Goal: Transaction & Acquisition: Purchase product/service

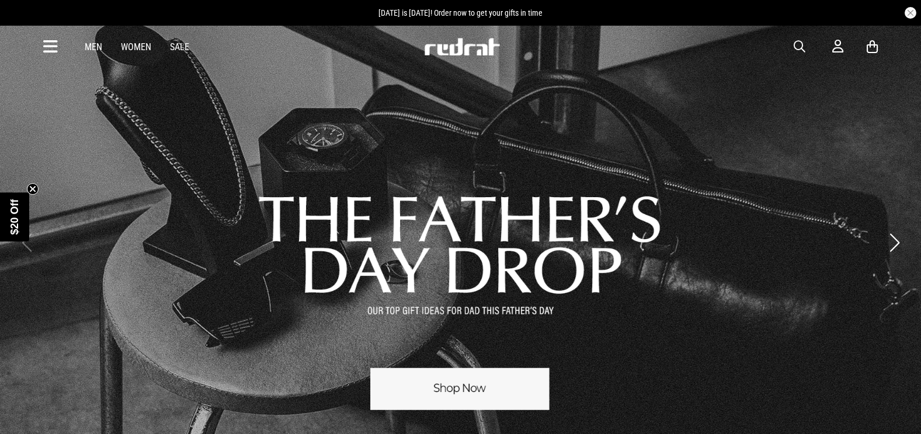
click at [802, 44] on span "button" at bounding box center [799, 47] width 12 height 14
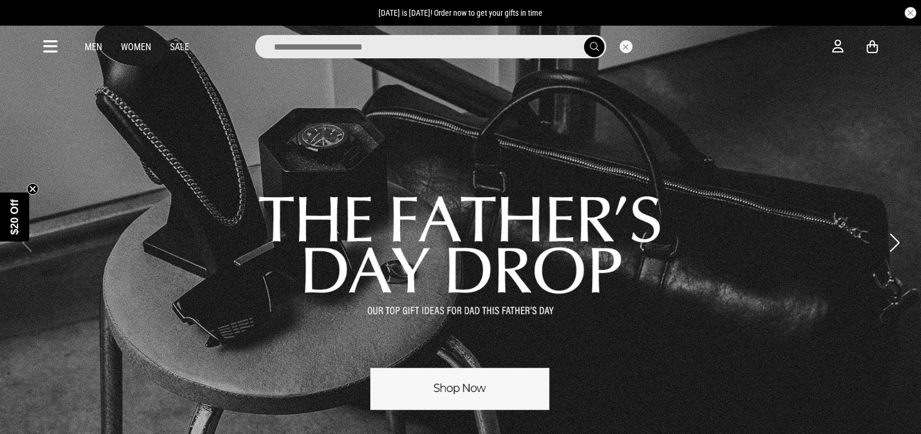
click at [520, 51] on input "search" at bounding box center [430, 46] width 351 height 23
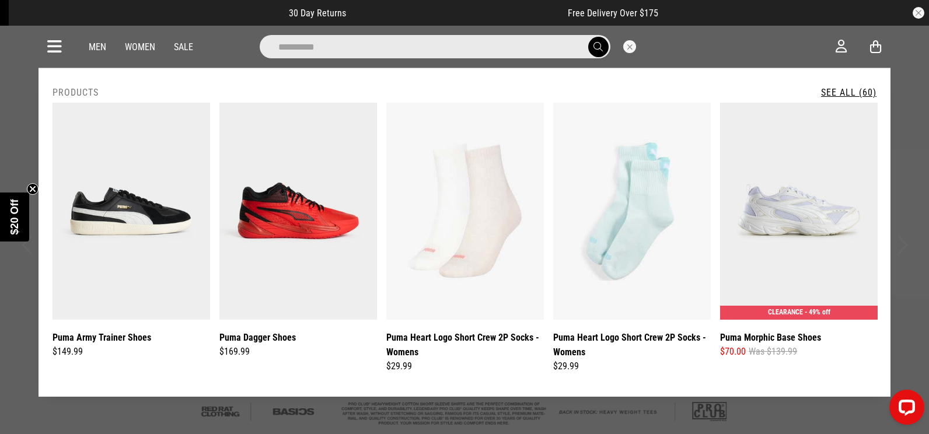
type input "**********"
click at [589, 37] on button "submit" at bounding box center [599, 47] width 20 height 20
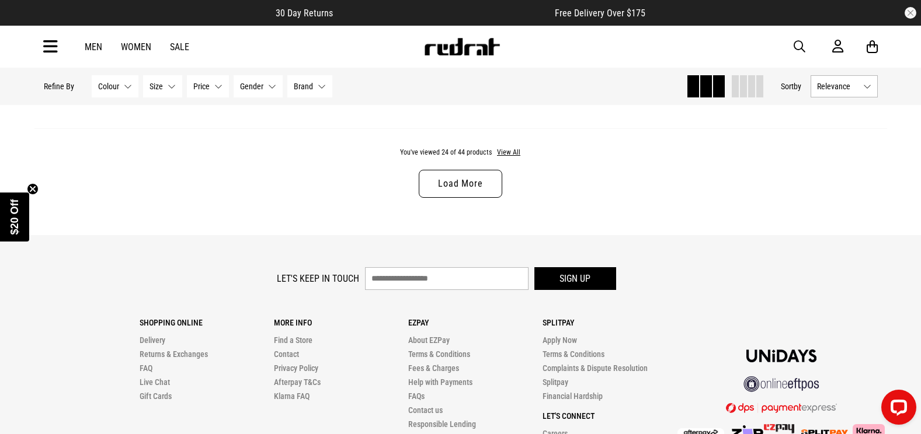
scroll to position [3633, 0]
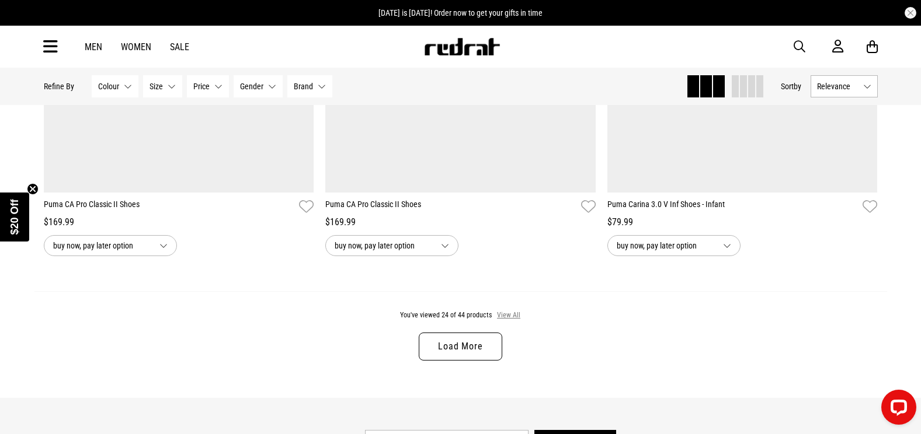
click at [506, 317] on button "View All" at bounding box center [508, 316] width 25 height 11
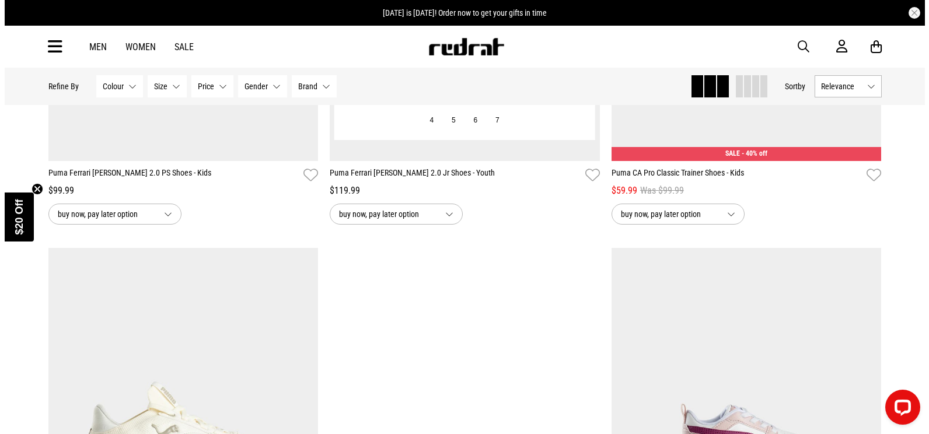
scroll to position [4873, 0]
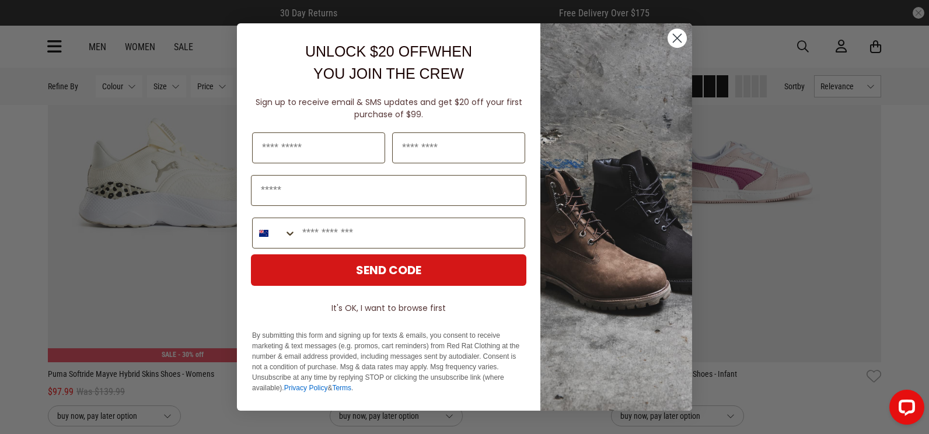
click at [678, 33] on circle "Close dialog" at bounding box center [677, 38] width 19 height 19
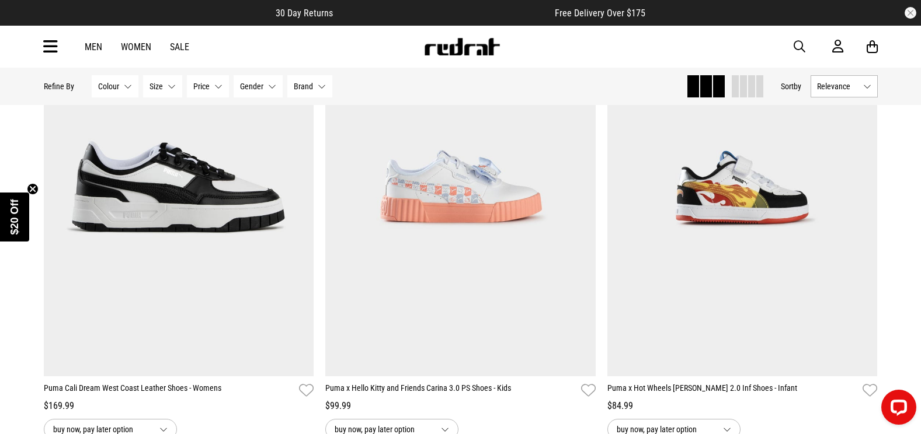
scroll to position [6274, 0]
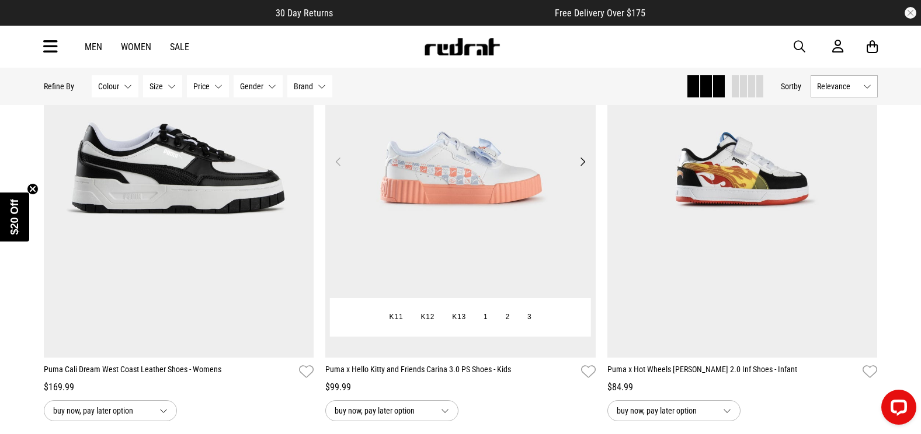
click at [467, 175] on img at bounding box center [460, 169] width 270 height 378
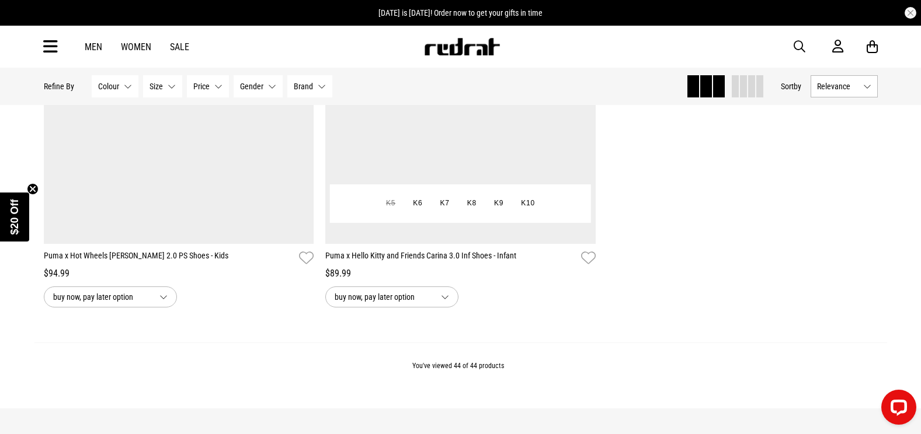
click at [488, 120] on img at bounding box center [460, 55] width 270 height 378
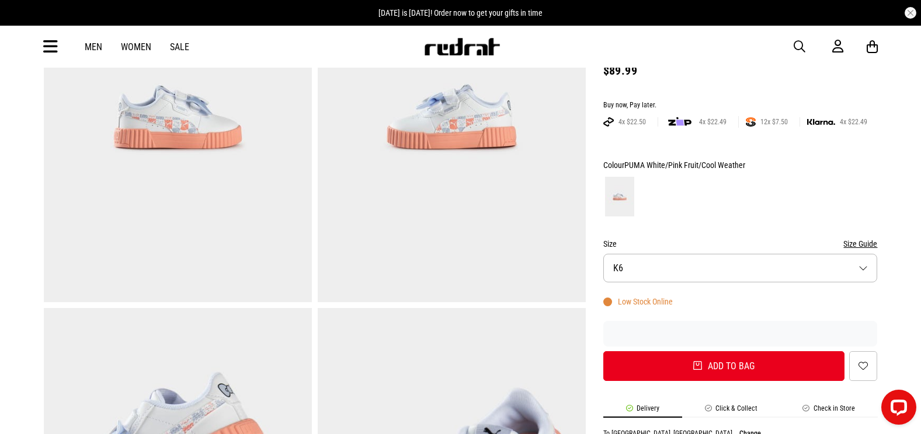
click at [694, 265] on button "Size K6" at bounding box center [740, 268] width 274 height 29
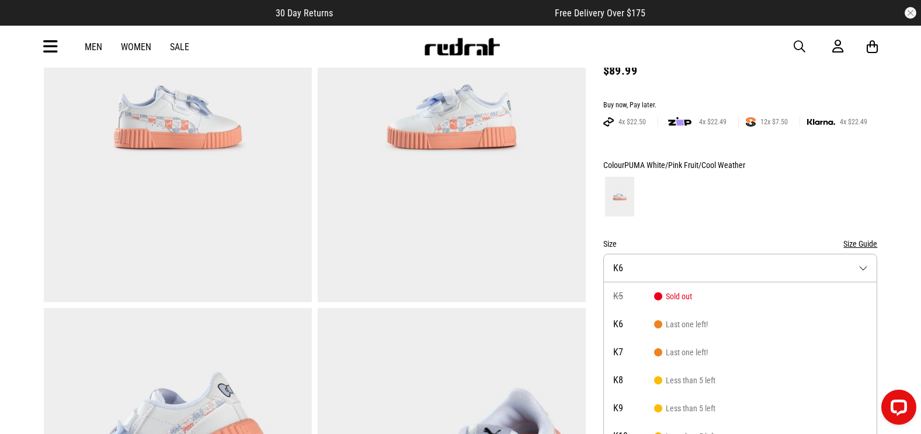
scroll to position [181, 0]
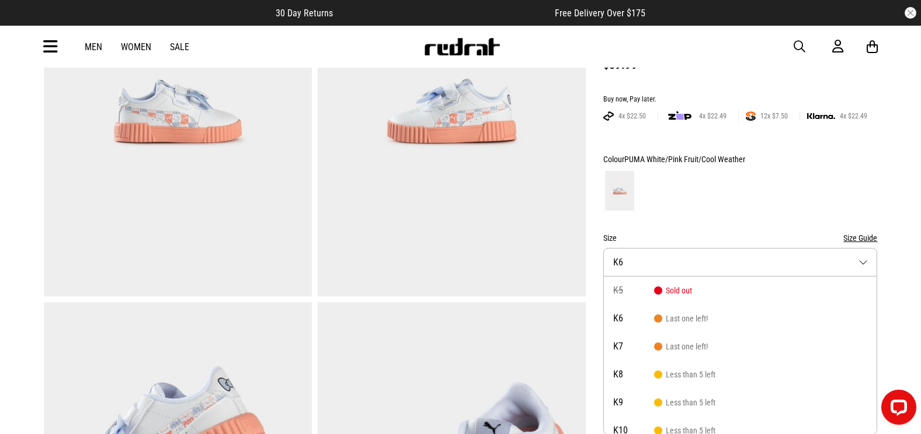
drag, startPoint x: 859, startPoint y: 259, endPoint x: 851, endPoint y: 239, distance: 21.5
click at [859, 259] on button "Size K6" at bounding box center [740, 262] width 274 height 29
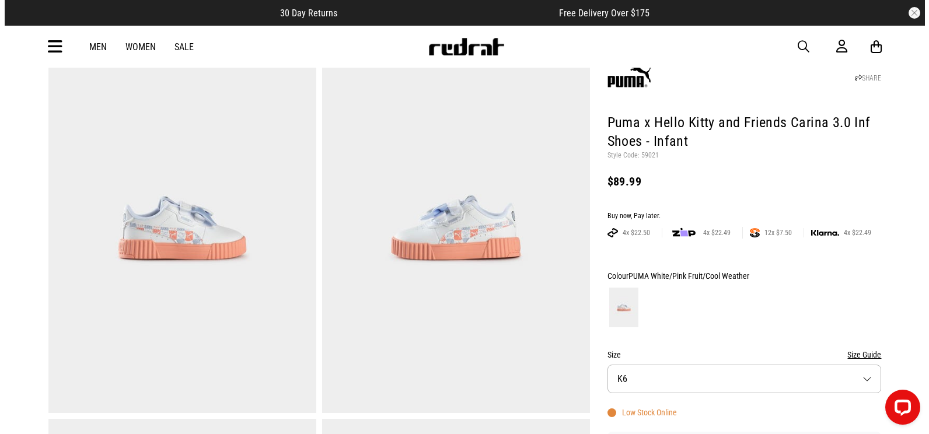
scroll to position [0, 0]
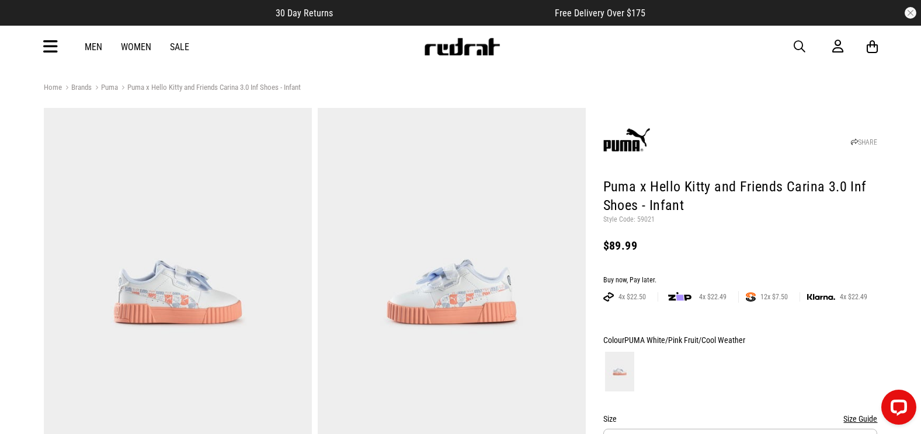
click at [647, 220] on p "Style Code: 59021" at bounding box center [740, 219] width 274 height 9
copy p "59021"
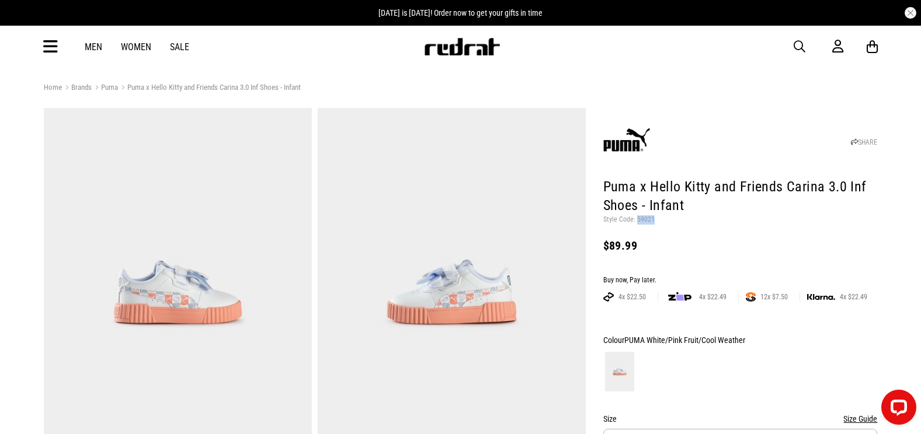
click at [803, 41] on span "button" at bounding box center [799, 47] width 12 height 14
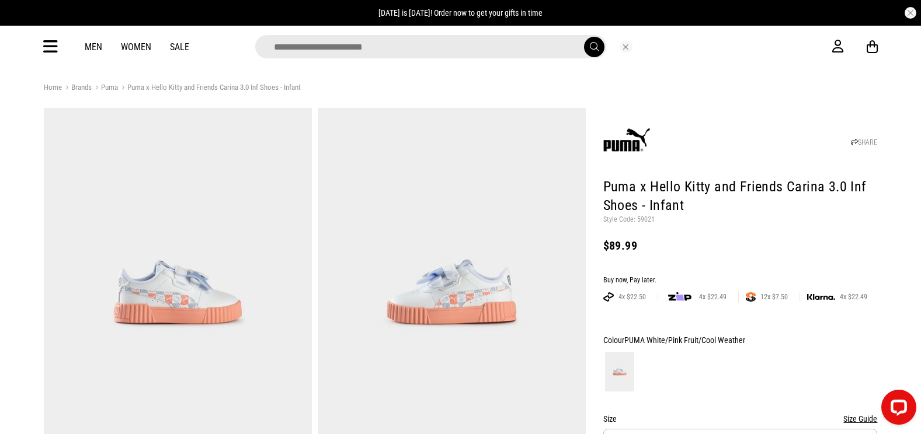
click at [556, 49] on input "search" at bounding box center [430, 46] width 351 height 23
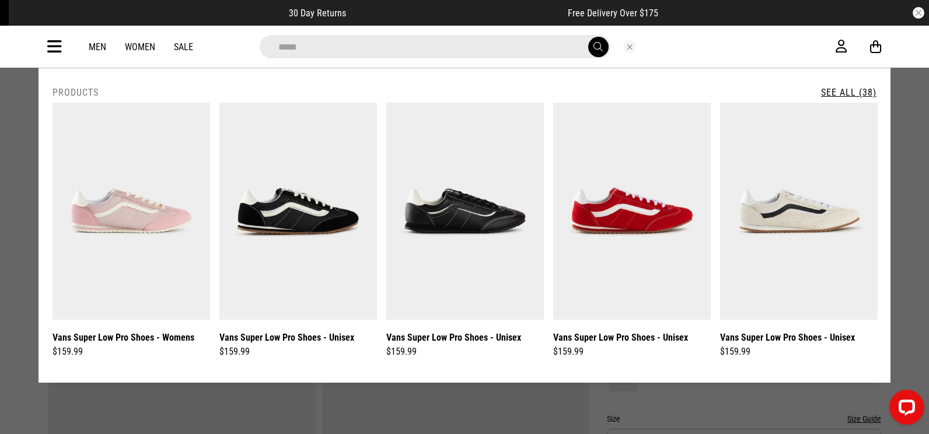
type input "****"
click at [589, 37] on button "submit" at bounding box center [599, 47] width 20 height 20
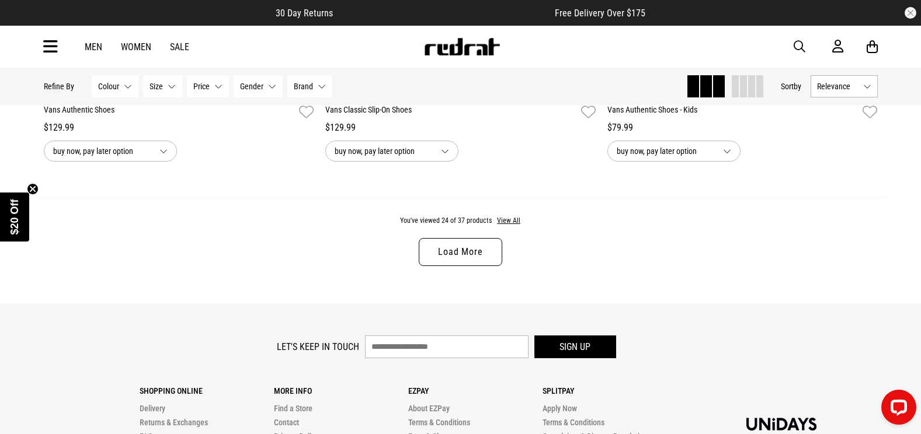
scroll to position [3737, 0]
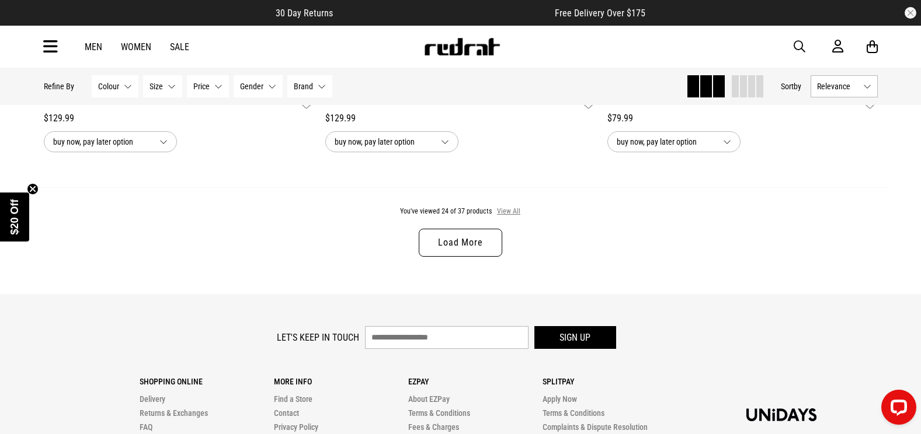
click at [518, 217] on button "View All" at bounding box center [508, 212] width 25 height 11
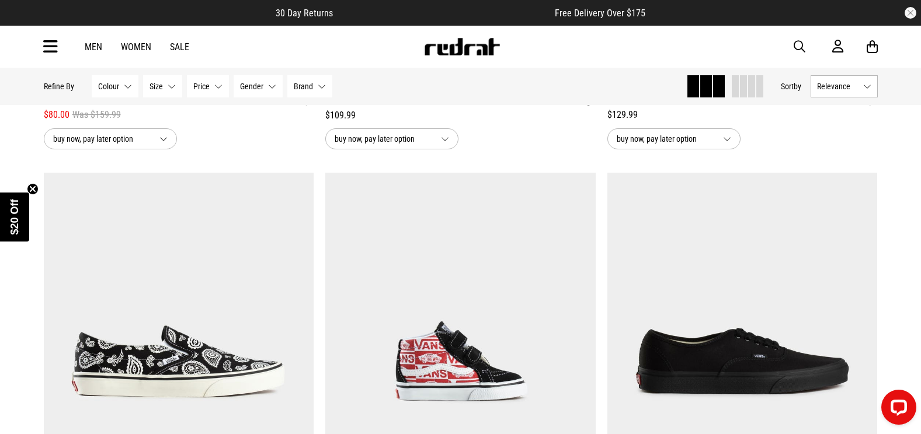
scroll to position [2291, 0]
